Goal: Contribute content

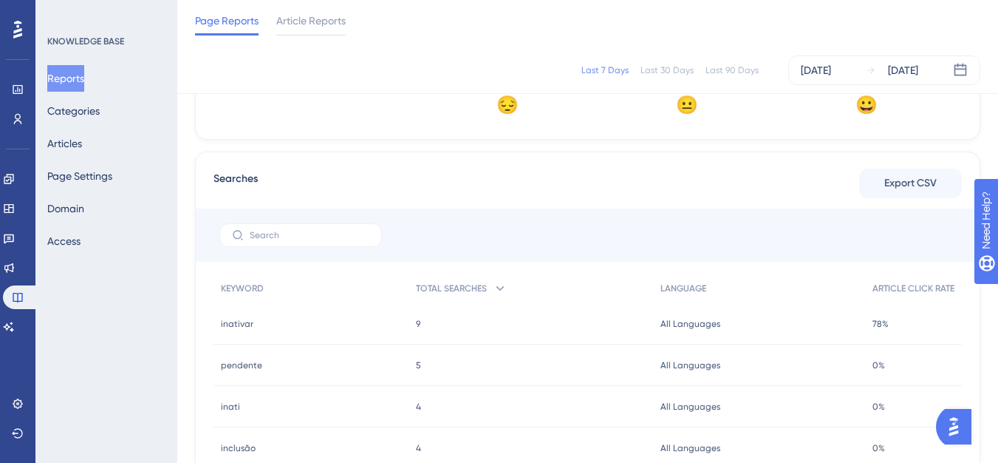
scroll to position [714, 0]
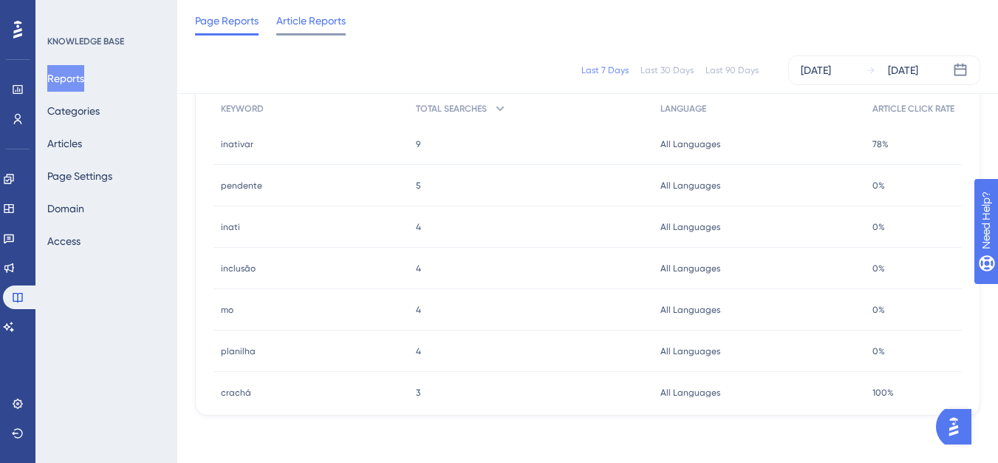
click at [286, 23] on span "Article Reports" at bounding box center [310, 21] width 69 height 18
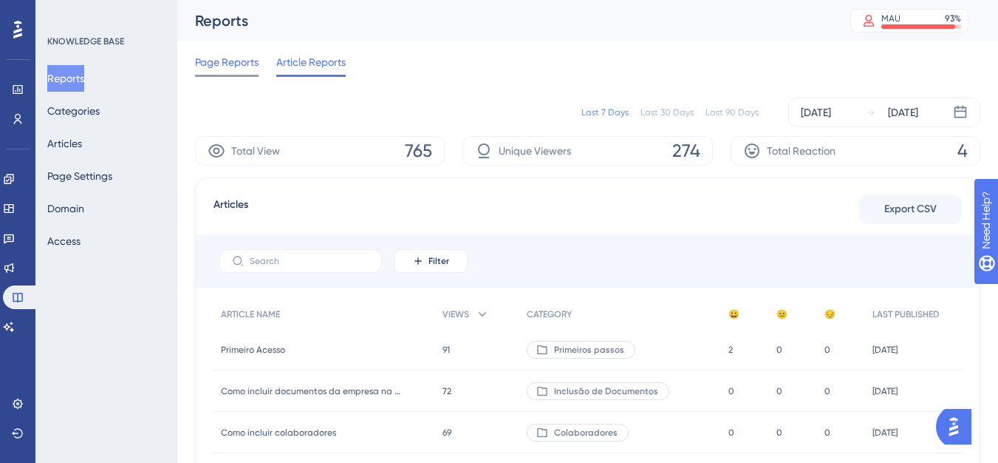
click at [231, 63] on span "Page Reports" at bounding box center [227, 62] width 64 height 18
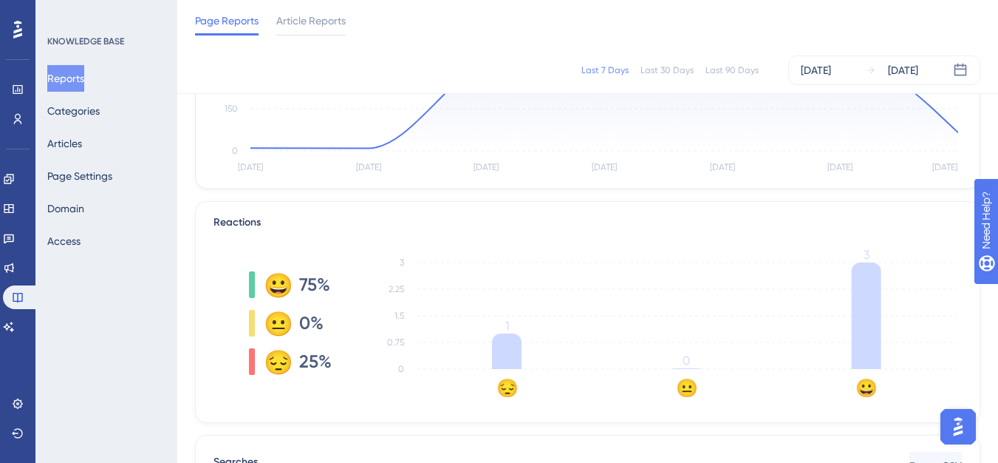
scroll to position [222, 0]
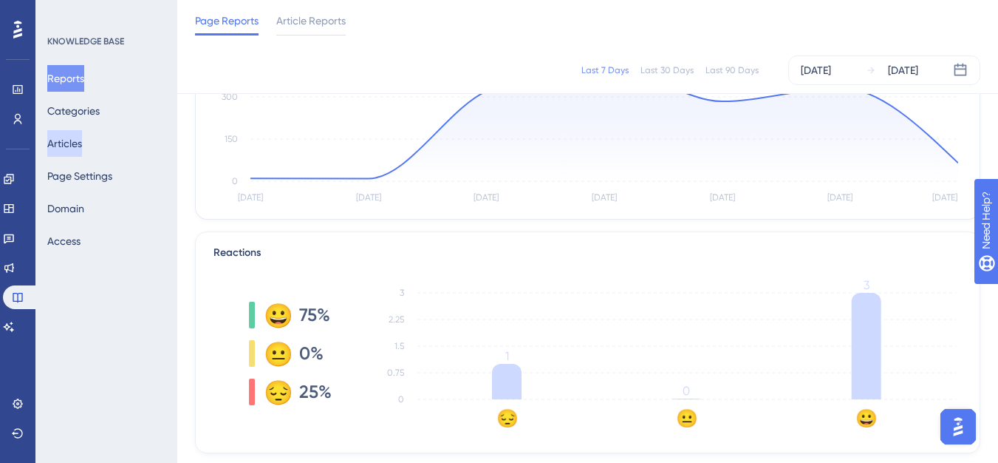
click at [82, 138] on button "Articles" at bounding box center [64, 143] width 35 height 27
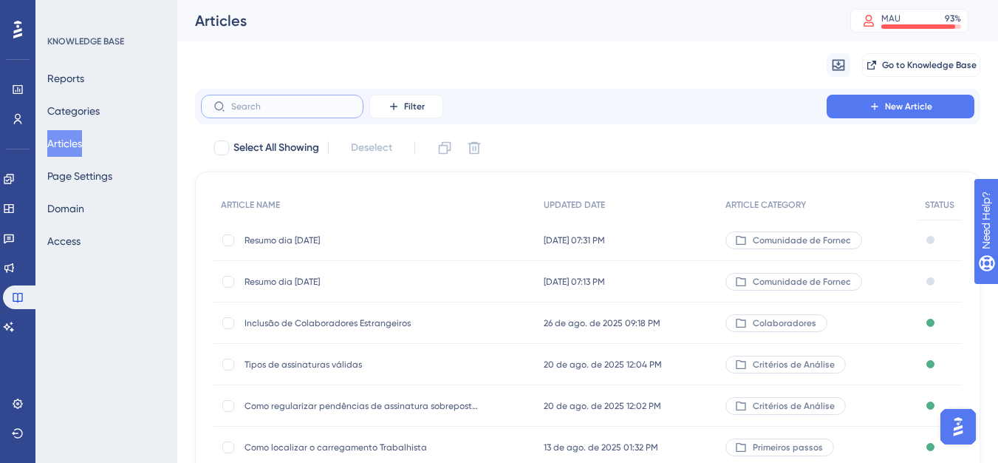
click at [292, 108] on input "text" at bounding box center [291, 106] width 120 height 10
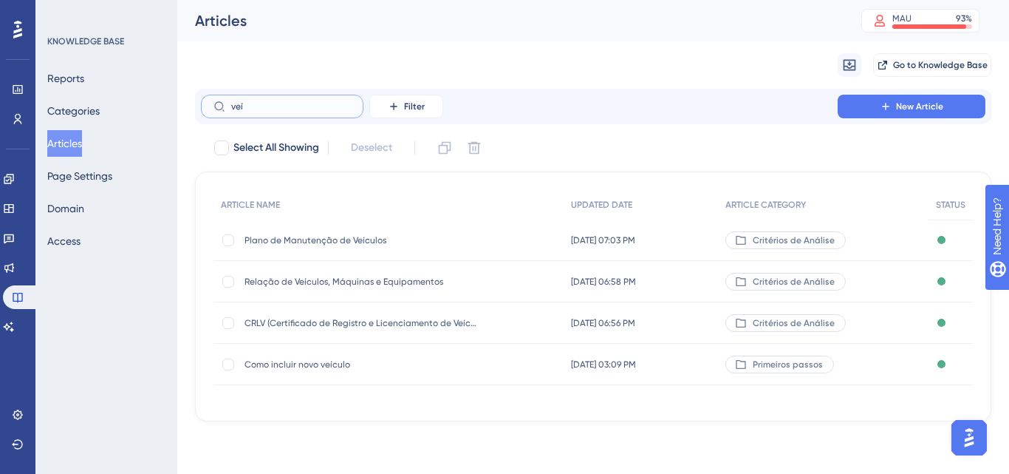
type input "veí"
click at [301, 361] on span "Como incluir novo veículo" at bounding box center [363, 364] width 236 height 12
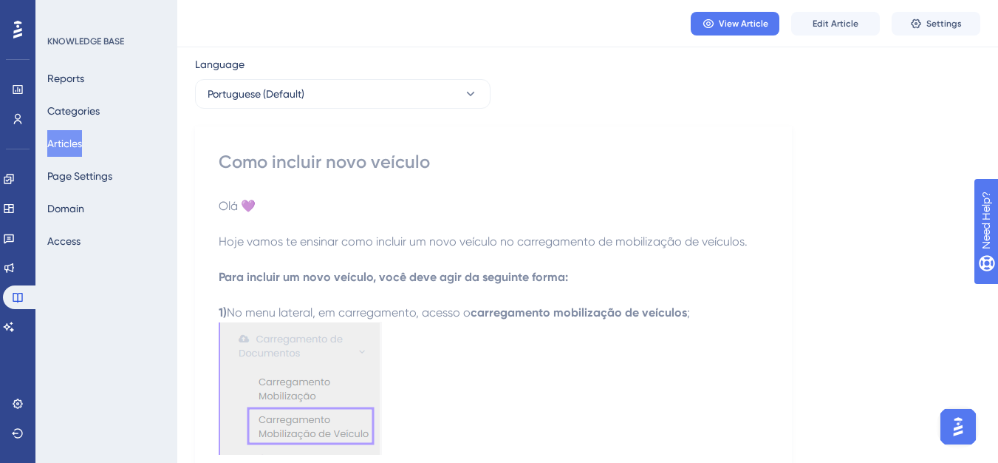
scroll to position [74, 0]
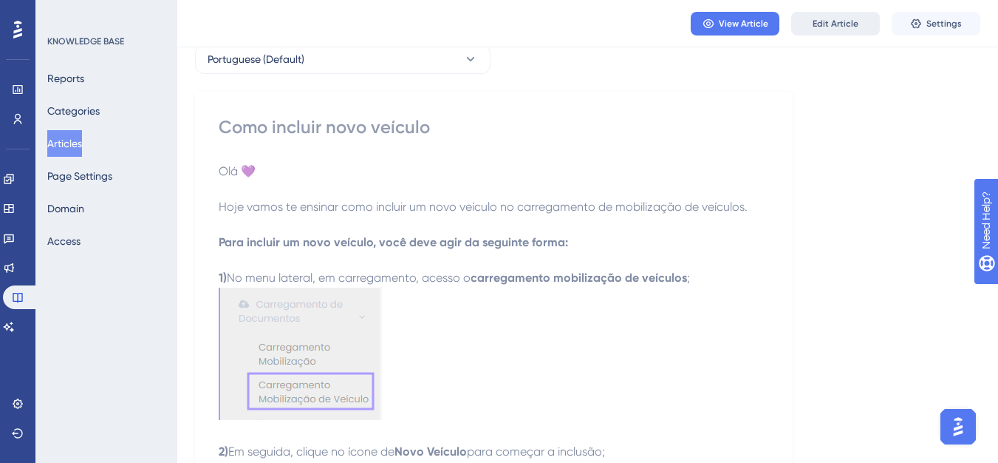
click at [822, 21] on span "Edit Article" at bounding box center [836, 24] width 46 height 12
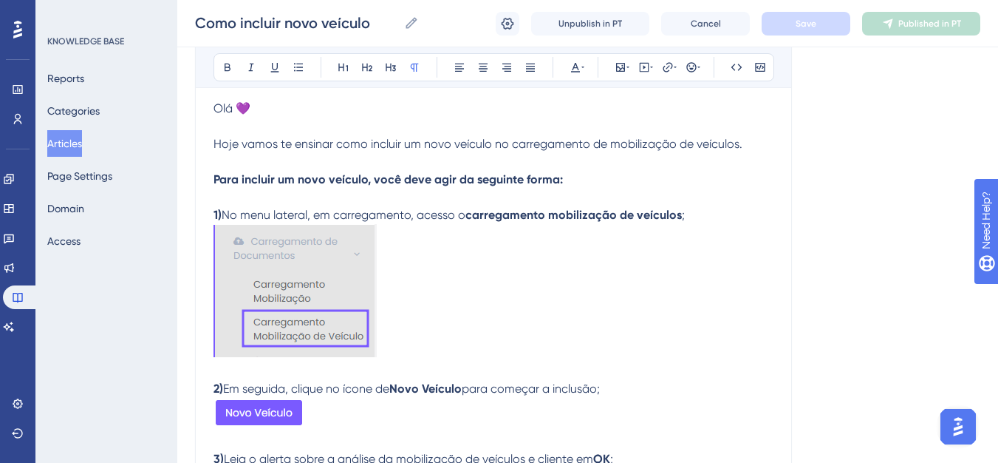
scroll to position [249, 0]
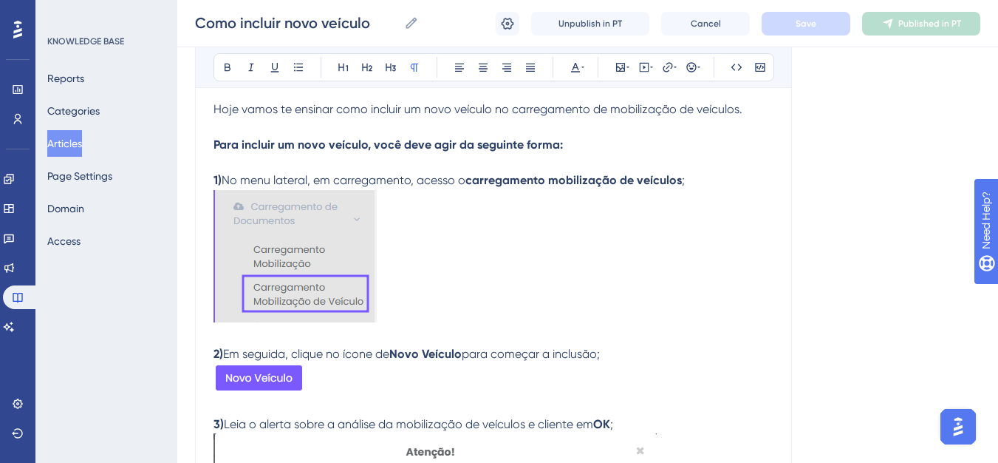
click at [256, 205] on p at bounding box center [494, 258] width 560 height 138
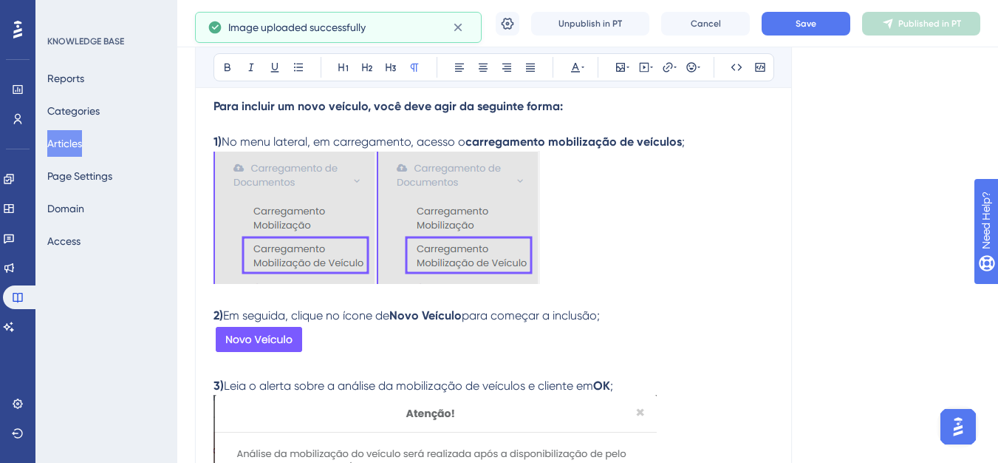
scroll to position [323, 0]
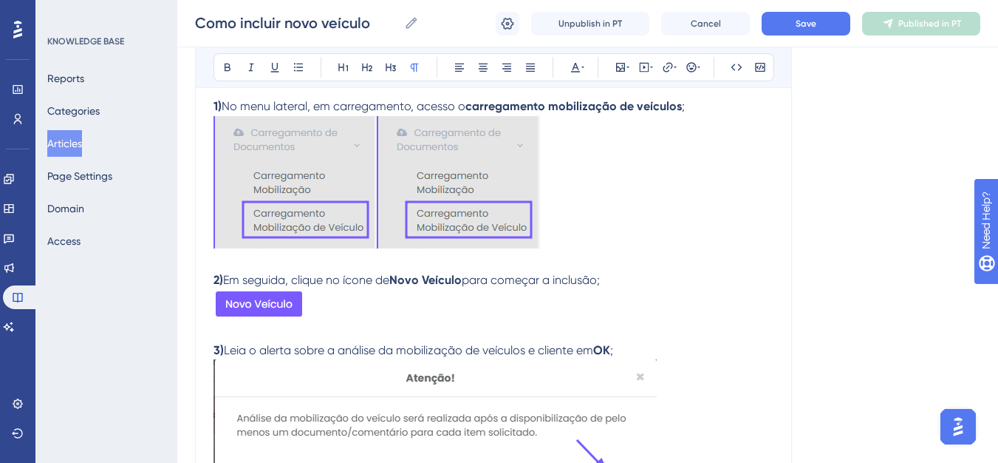
click at [264, 281] on span "Em seguida, clique no ícone de" at bounding box center [306, 280] width 166 height 14
drag, startPoint x: 239, startPoint y: 325, endPoint x: 236, endPoint y: 311, distance: 14.2
click at [236, 324] on div "Olá 💜 Hoje vamos te ensinar como incluir um novo veículo no carregamento de mob…" at bounding box center [494, 385] width 560 height 788
click at [236, 299] on p at bounding box center [494, 306] width 560 height 35
click at [225, 359] on p at bounding box center [494, 449] width 560 height 180
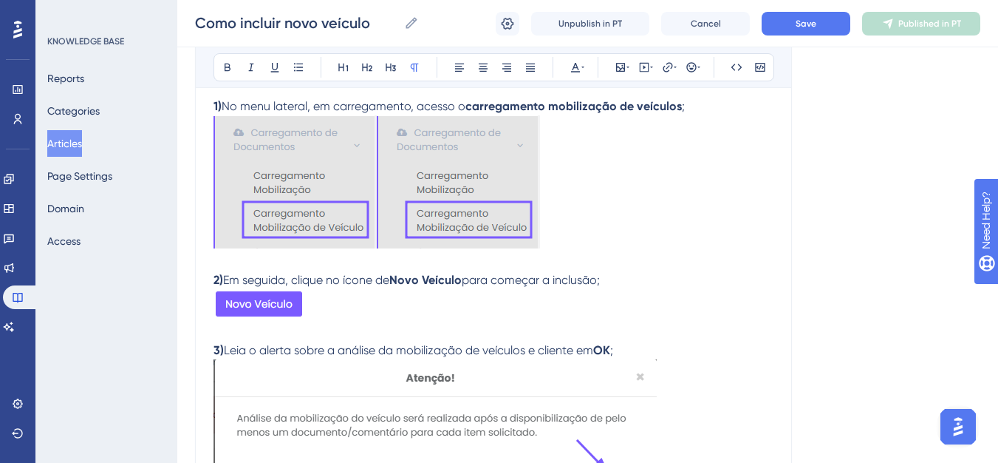
click at [244, 296] on p at bounding box center [494, 306] width 560 height 35
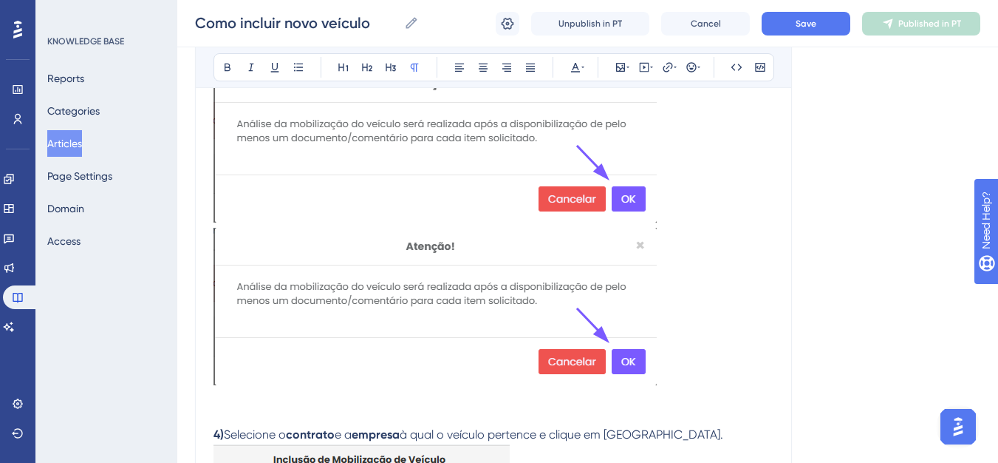
scroll to position [618, 0]
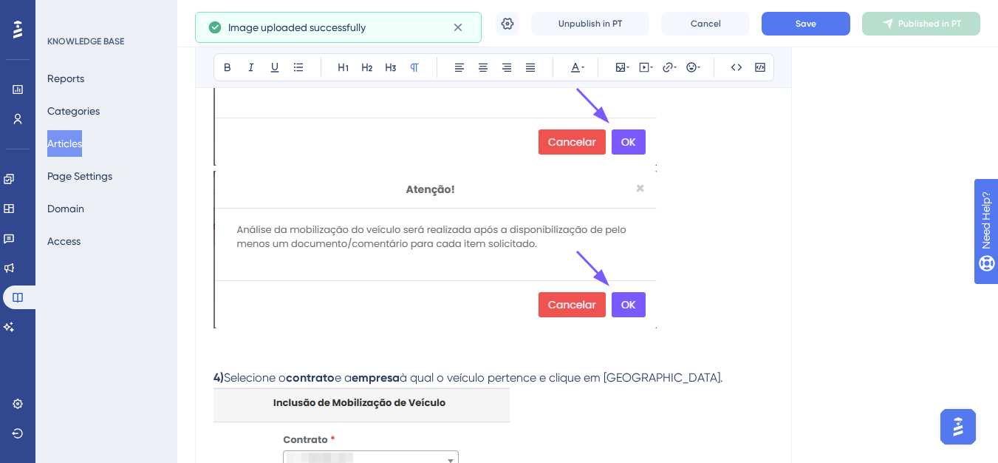
scroll to position [829, 0]
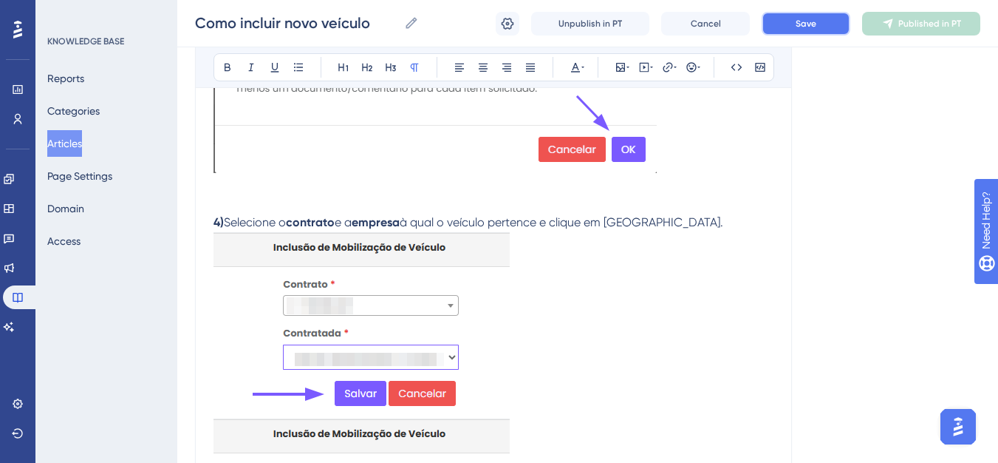
click at [779, 21] on button "Save" at bounding box center [806, 24] width 89 height 24
click at [898, 21] on icon at bounding box center [893, 23] width 10 height 10
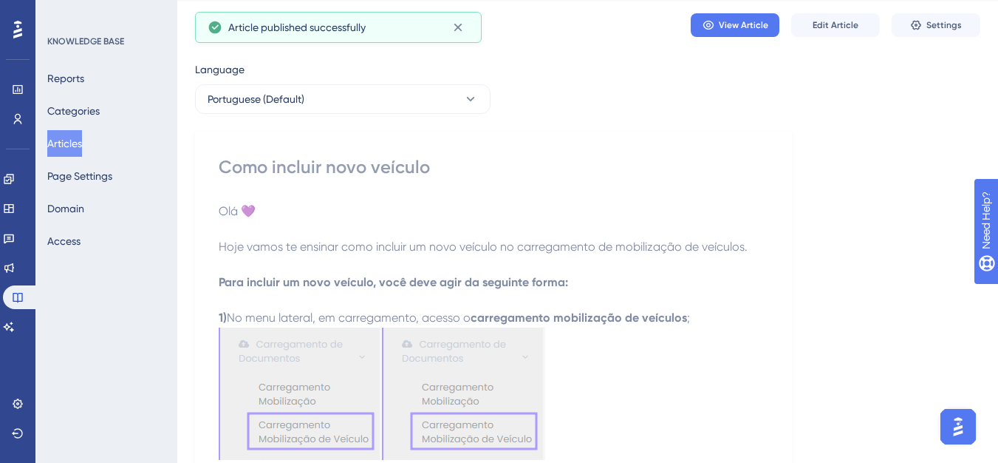
scroll to position [0, 0]
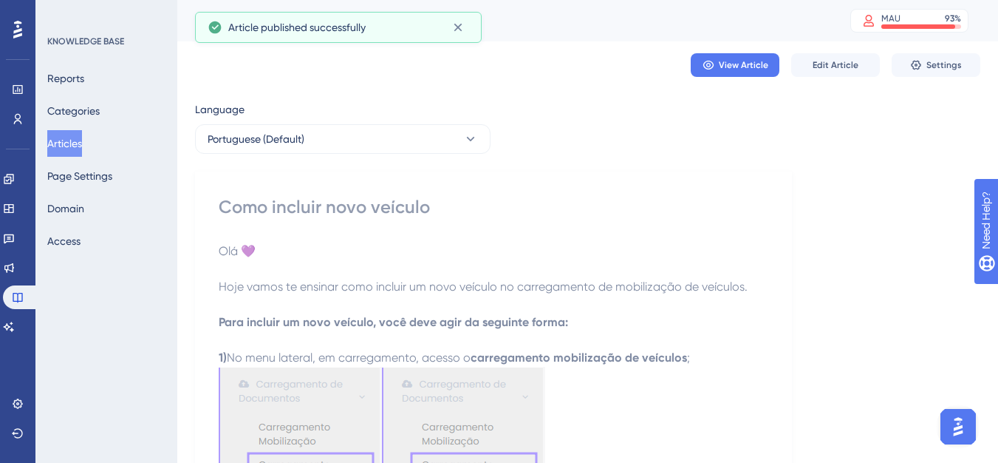
click at [748, 81] on div "View Article Edit Article Settings" at bounding box center [587, 64] width 785 height 47
click at [748, 62] on span "View Article" at bounding box center [744, 65] width 50 height 12
